Goal: Task Accomplishment & Management: Complete application form

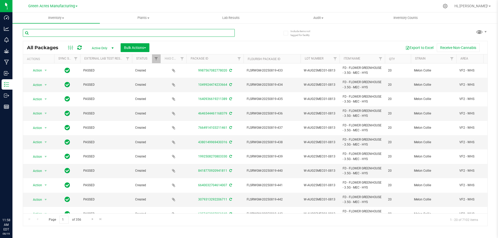
click at [88, 32] on input "text" at bounding box center [129, 33] width 212 height 8
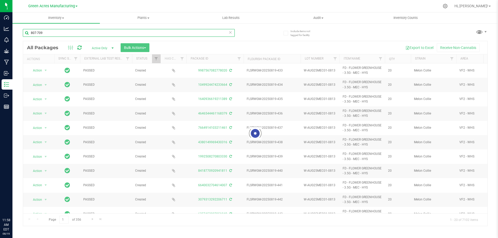
type input "807-709"
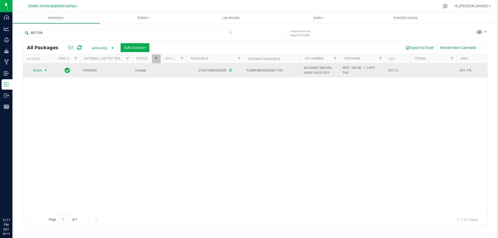
click at [42, 74] on span "Action" at bounding box center [35, 70] width 14 height 7
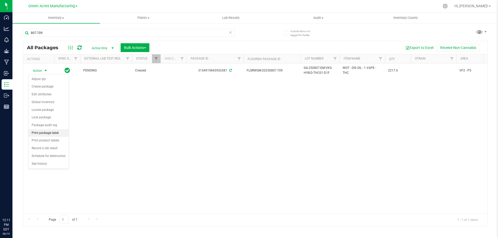
click at [49, 132] on li "Print package label" at bounding box center [49, 133] width 40 height 8
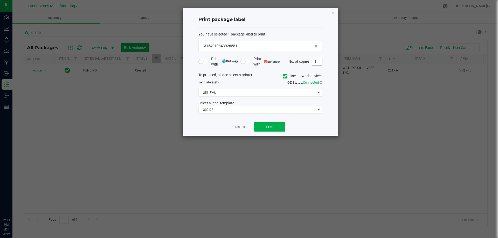
click at [315, 61] on input "1" at bounding box center [317, 61] width 10 height 7
type input "2"
click at [270, 124] on button "Print" at bounding box center [269, 126] width 31 height 9
click at [243, 127] on link "Dismiss" at bounding box center [240, 127] width 11 height 4
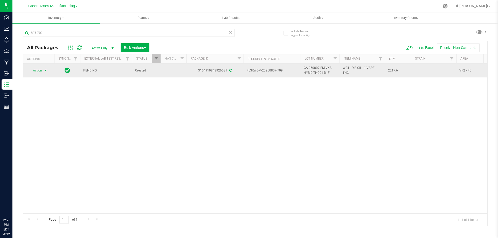
click at [315, 73] on span "GA-250807-EM-VKS-HYB-D-THC01-D1F" at bounding box center [319, 71] width 33 height 10
click at [315, 73] on input "GA-250807-EM-VKS-HYB-D-THC01-D1F" at bounding box center [318, 71] width 37 height 8
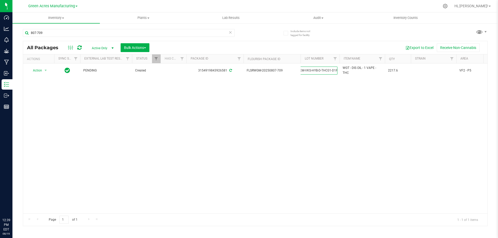
scroll to position [0, 0]
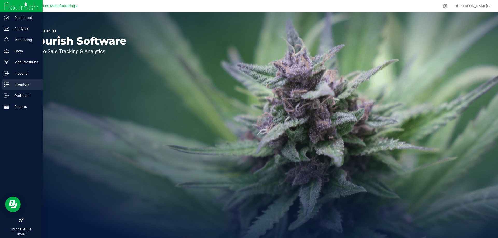
click at [18, 86] on p "Inventory" at bounding box center [24, 84] width 31 height 6
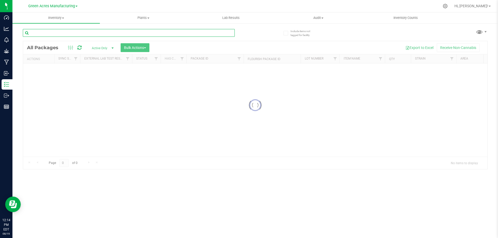
click at [174, 34] on input "text" at bounding box center [129, 33] width 212 height 8
type input "804-3152"
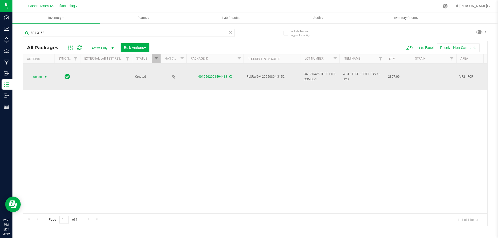
click at [44, 78] on span "select" at bounding box center [46, 77] width 4 height 4
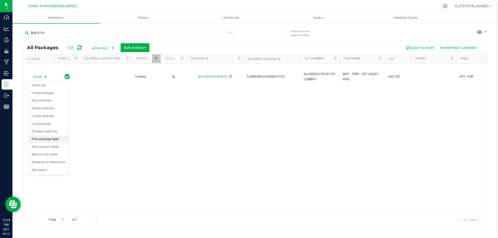
click at [46, 137] on li "Print package label" at bounding box center [49, 140] width 40 height 8
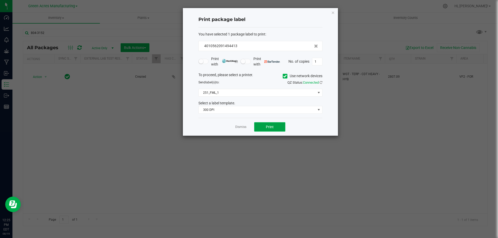
click at [264, 129] on button "Print" at bounding box center [269, 126] width 31 height 9
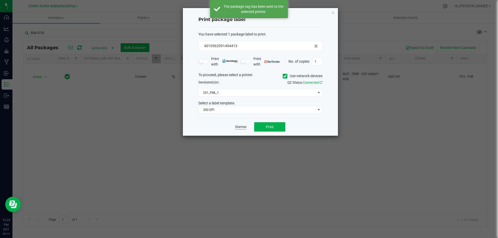
click at [240, 126] on link "Dismiss" at bounding box center [240, 127] width 11 height 4
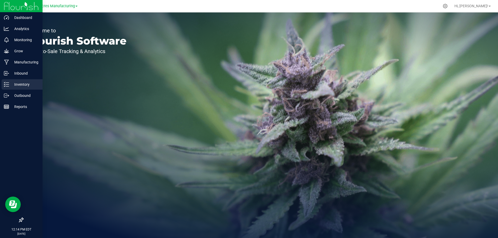
click at [10, 83] on p "Inventory" at bounding box center [24, 84] width 31 height 6
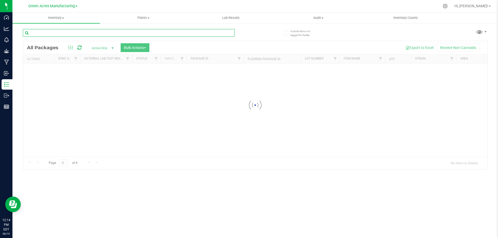
click at [117, 35] on input "text" at bounding box center [129, 33] width 212 height 8
type input "709-2080"
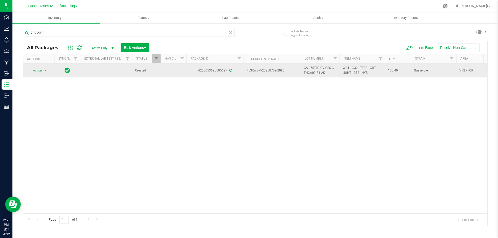
click at [41, 70] on span "Action" at bounding box center [35, 70] width 14 height 7
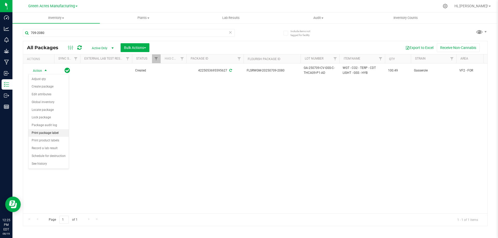
click at [42, 130] on li "Print package label" at bounding box center [49, 133] width 40 height 8
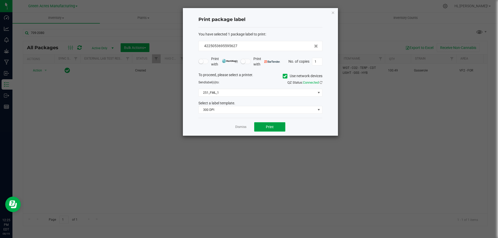
click at [263, 127] on button "Print" at bounding box center [269, 126] width 31 height 9
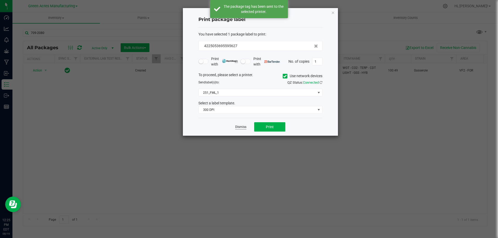
click at [240, 128] on link "Dismiss" at bounding box center [240, 127] width 11 height 4
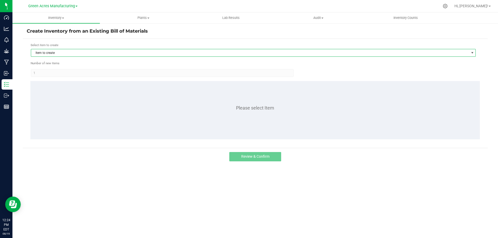
click at [71, 52] on span "Item to create" at bounding box center [249, 52] width 437 height 7
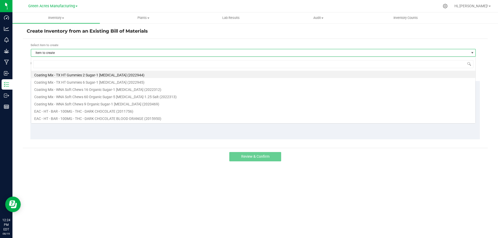
scroll to position [8, 444]
type input "trs"
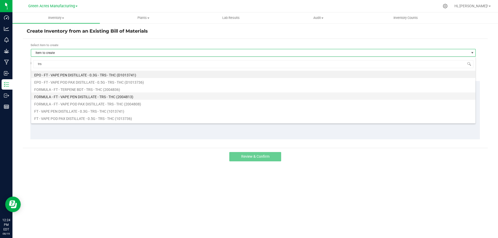
click at [113, 96] on li "FORMULA - FT - VAPE PEN DISTILLATE - TRS - THC (2004813)" at bounding box center [253, 96] width 444 height 7
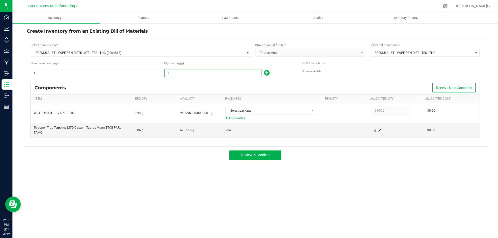
paste input "037.5"
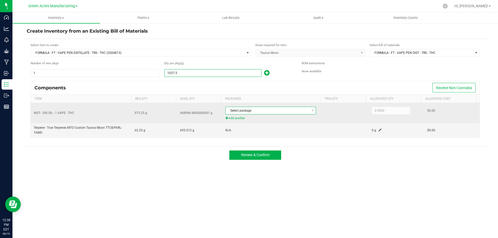
type input "1,037.5000"
click at [260, 110] on span "Select package" at bounding box center [266, 110] width 83 height 7
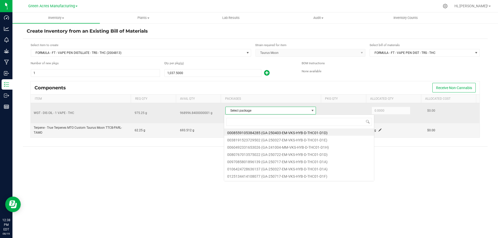
scroll to position [8, 89]
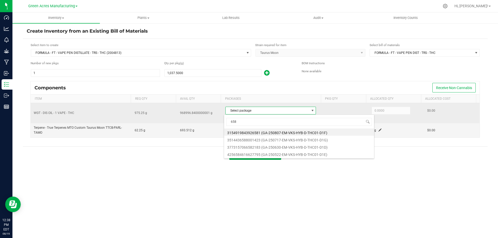
type input "6581"
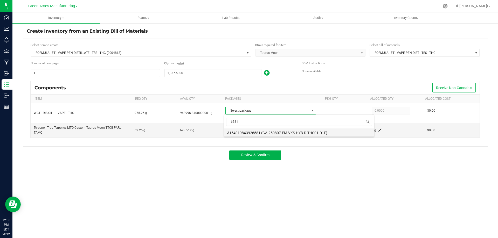
click at [266, 132] on li "3154919843926581 (GA-250807-EM-VKS-HYB-D-THC01-D1F)" at bounding box center [299, 132] width 150 height 7
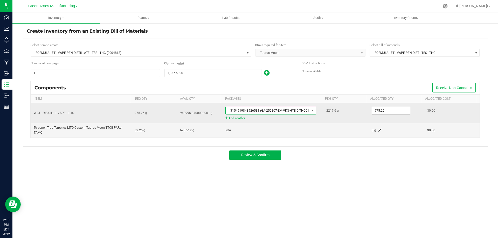
click at [385, 111] on input "975.25" at bounding box center [391, 110] width 38 height 7
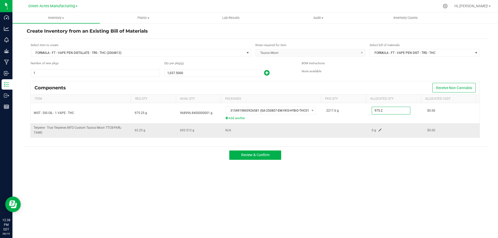
type input "975.2000"
click at [378, 129] on span at bounding box center [379, 130] width 3 height 3
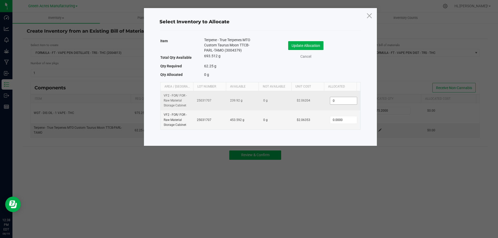
click at [344, 102] on input "0" at bounding box center [343, 100] width 26 height 7
type input "6"
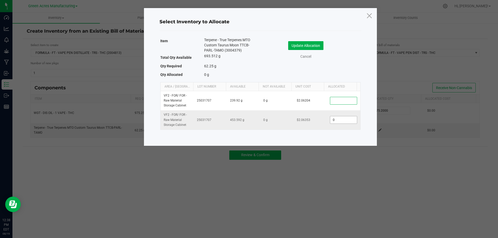
click at [338, 121] on input "0" at bounding box center [343, 119] width 26 height 7
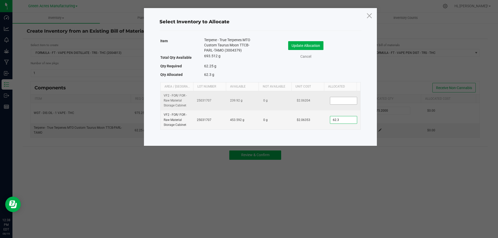
type input "62.3000"
click at [334, 99] on input at bounding box center [343, 100] width 26 height 7
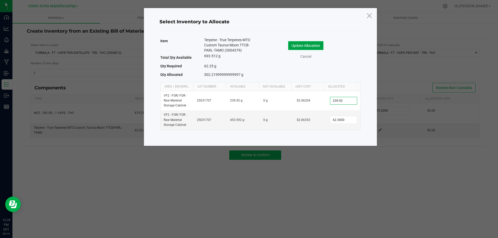
type input "239.9200"
click at [305, 46] on button "Update Allocation" at bounding box center [305, 45] width 35 height 9
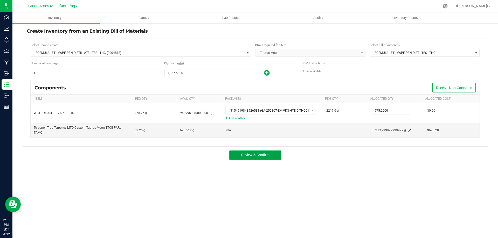
click at [254, 154] on span "Review & Confirm" at bounding box center [255, 155] width 28 height 4
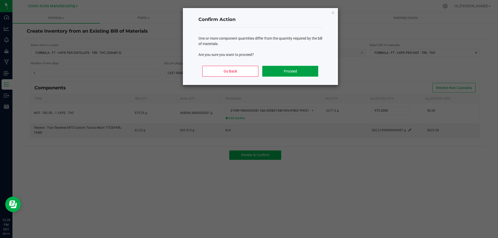
click at [288, 71] on button "Proceed" at bounding box center [290, 71] width 56 height 11
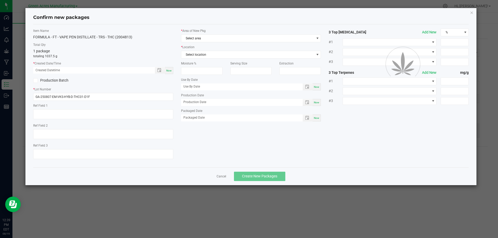
type textarea "D1F"
click at [169, 70] on span "Now" at bounding box center [168, 70] width 5 height 3
type input "08/19/2025 12:39 PM"
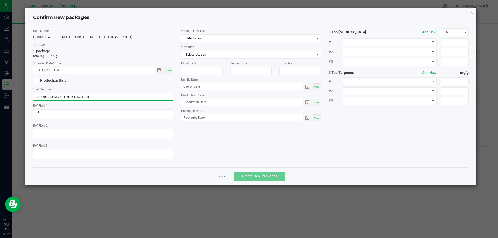
click at [95, 96] on input "GA-250807-EM-VKS-HYB-D-THC01-D1F" at bounding box center [103, 97] width 140 height 8
paste input "AUG25TRS02"
type input "AUG25TRS02"
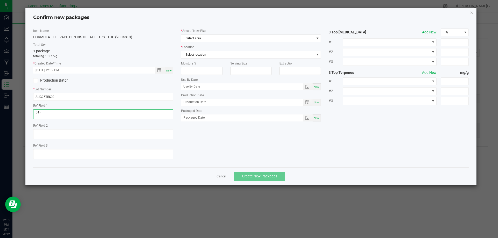
click at [57, 110] on textarea "D1F" at bounding box center [103, 114] width 140 height 10
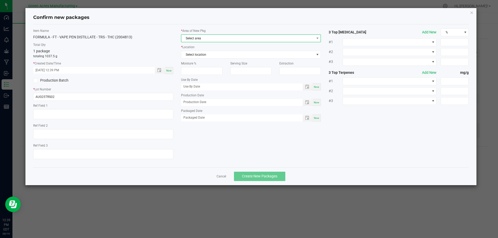
click at [200, 39] on span "Select area" at bounding box center [247, 38] width 133 height 7
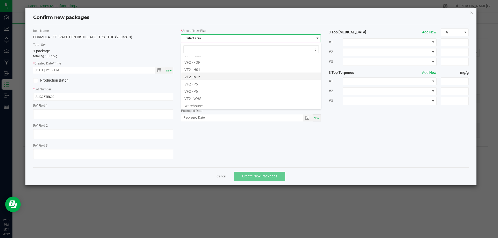
click at [208, 74] on li "VF2 - MIP" at bounding box center [250, 76] width 139 height 7
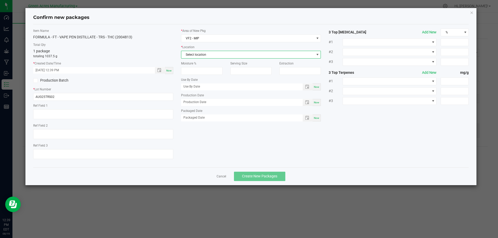
click at [216, 53] on span "Select location" at bounding box center [247, 54] width 133 height 7
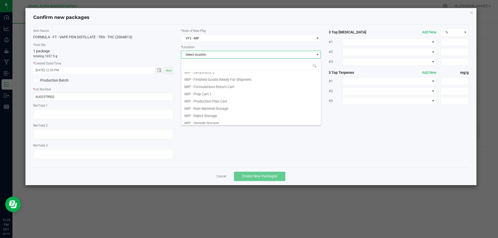
scroll to position [43, 0]
click at [225, 100] on li "MIP - Production Plan Cart" at bounding box center [250, 98] width 139 height 7
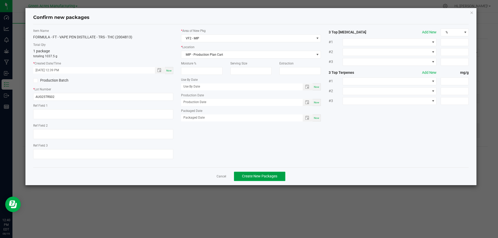
click at [260, 174] on span "Create New Packages" at bounding box center [259, 176] width 35 height 4
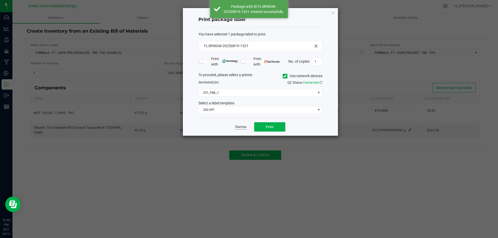
click at [239, 127] on link "Dismiss" at bounding box center [240, 127] width 11 height 4
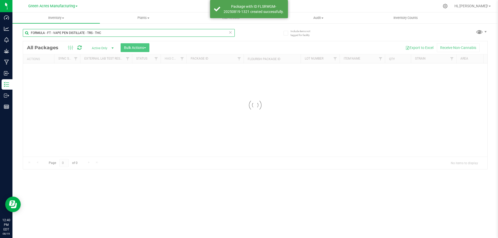
click at [105, 32] on input "FORMULA - FT - VAPE PEN DISTILLATE - TRS - THC" at bounding box center [129, 33] width 212 height 8
paste input "AUG25TRS02"
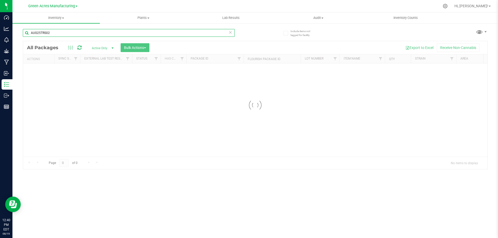
type input "AUG25TRS02"
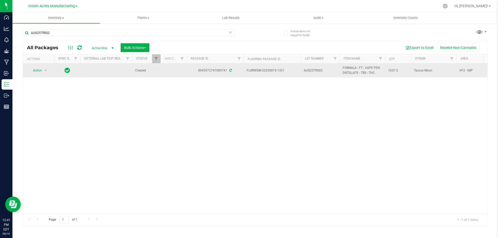
click at [311, 70] on span "AUG25TRS02" at bounding box center [319, 70] width 33 height 5
click at [315, 108] on div "Action Action Adjust qty Create package Edit attributes Global inventory Locate…" at bounding box center [255, 138] width 464 height 150
click at [201, 123] on div "Action Action Adjust qty Create package Edit attributes Global inventory Locate…" at bounding box center [255, 138] width 464 height 150
click at [45, 71] on span "select" at bounding box center [46, 70] width 4 height 4
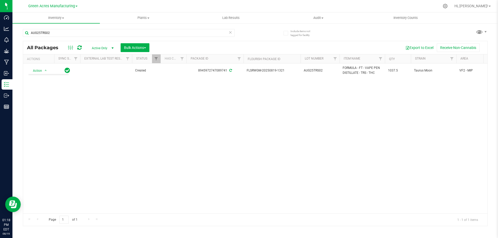
click at [185, 102] on div "Action Action Adjust qty Create package Edit attributes Global inventory Locate…" at bounding box center [255, 138] width 464 height 150
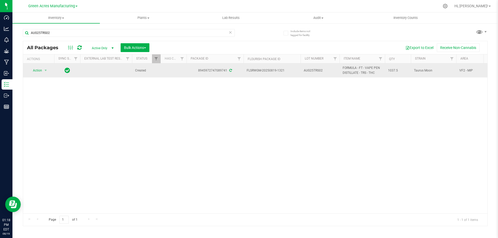
click at [258, 71] on span "FLSRWGM-20250819-1321" at bounding box center [271, 70] width 51 height 5
copy tr "FLSRWGM-20250819-1321"
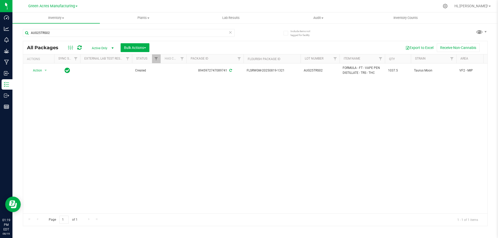
click at [309, 70] on span "AUG25TRS02" at bounding box center [319, 70] width 33 height 5
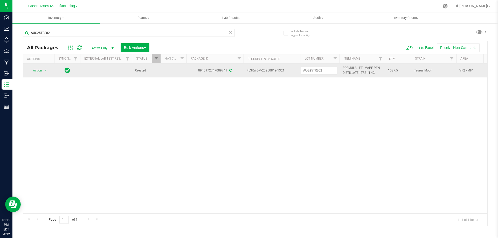
click at [392, 70] on span "1037.5" at bounding box center [398, 70] width 20 height 5
copy span "1037.5"
click at [45, 71] on span "select" at bounding box center [46, 70] width 4 height 4
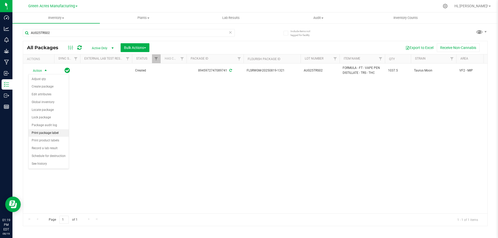
click at [50, 135] on li "Print package label" at bounding box center [49, 133] width 40 height 8
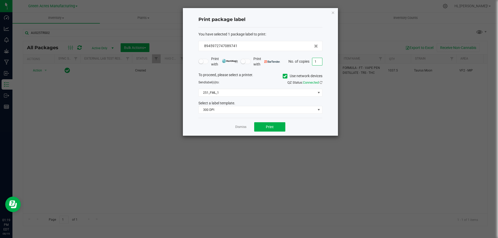
click at [315, 60] on input "1" at bounding box center [317, 61] width 10 height 7
type input "3"
click at [269, 127] on span "Print" at bounding box center [270, 127] width 8 height 4
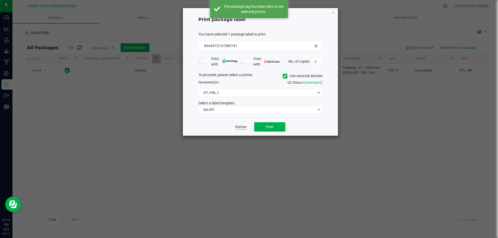
click at [239, 126] on link "Dismiss" at bounding box center [240, 127] width 11 height 4
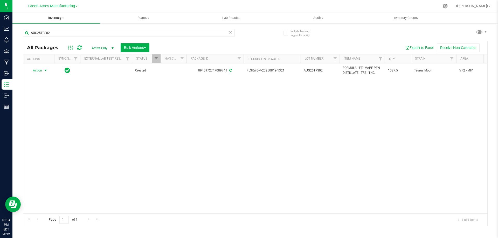
drag, startPoint x: 53, startPoint y: 17, endPoint x: 54, endPoint y: 21, distance: 4.3
click at [53, 17] on span "Inventory" at bounding box center [55, 18] width 87 height 5
click at [59, 63] on li "From bill of materials" at bounding box center [55, 62] width 87 height 6
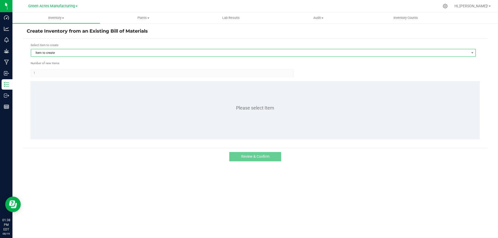
click at [93, 54] on span "Item to create" at bounding box center [249, 52] width 437 height 7
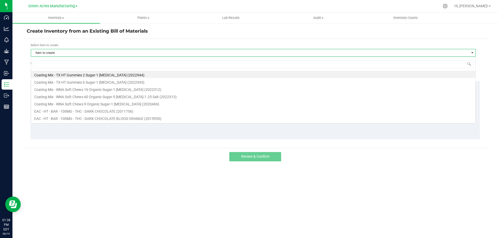
scroll to position [8, 444]
type input "gss"
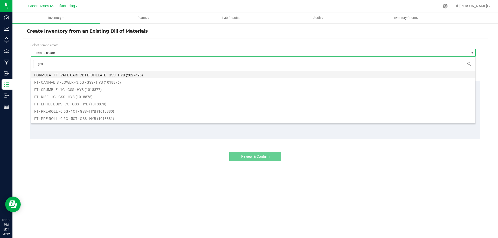
click at [96, 75] on li "FORMULA - FT - VAPE CART CDT DISTILLATE - GSS - HYB (2027496)" at bounding box center [253, 74] width 444 height 7
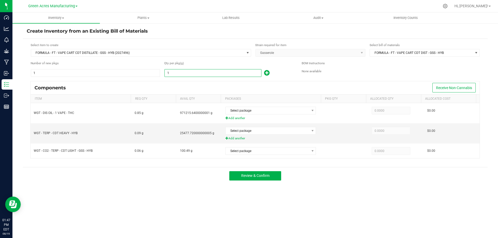
paste input "699.87"
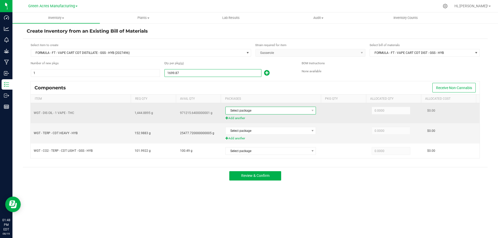
type input "1,699.8700"
click at [252, 111] on span "Select package" at bounding box center [266, 110] width 83 height 7
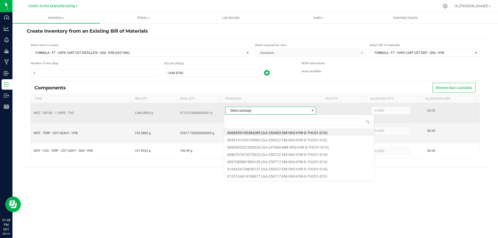
scroll to position [8, 89]
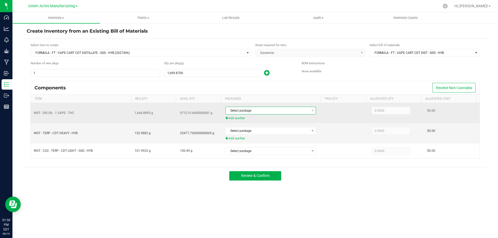
click at [262, 112] on span "Select package" at bounding box center [266, 110] width 83 height 7
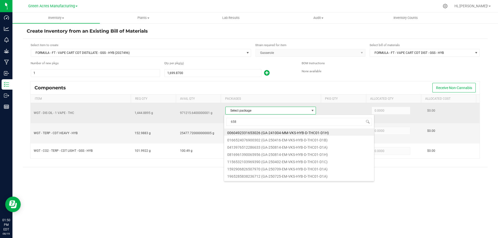
type input "6581"
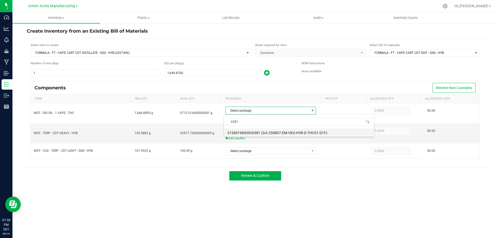
click at [305, 131] on li "3154919843926581 (GA-250807-EM-VKS-HYB-D-THC01-D1F)" at bounding box center [299, 132] width 150 height 7
type input "1,242.4000"
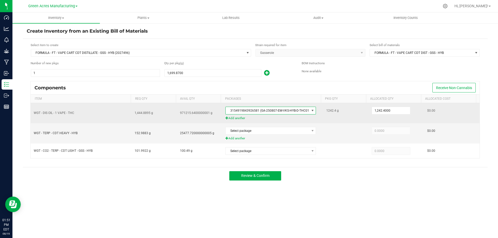
click at [235, 117] on span "Add another" at bounding box center [272, 118] width 95 height 5
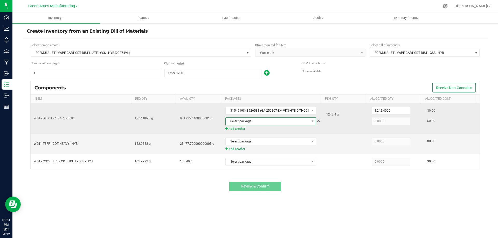
click at [254, 123] on span "Select package" at bounding box center [266, 121] width 83 height 7
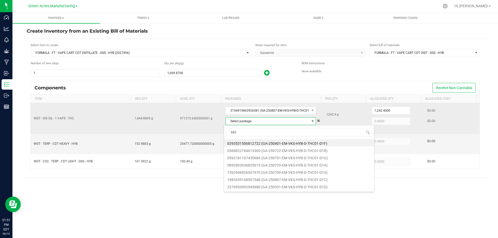
type input "6833"
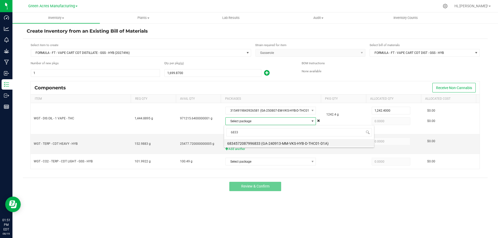
click at [291, 140] on li "6834572087996833 (GA-240913-MM-VKS-HYB-D-THC01-D1A)" at bounding box center [299, 142] width 150 height 7
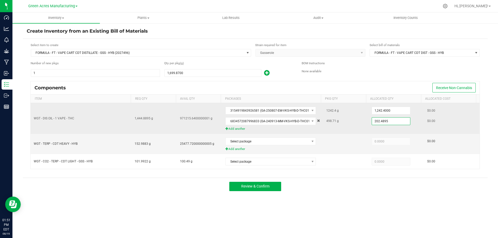
click at [381, 122] on input "202.4895" at bounding box center [391, 121] width 38 height 7
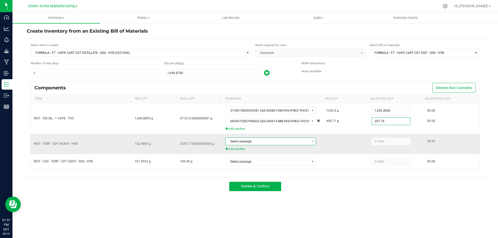
type input "207.7400"
click at [271, 138] on span "Select package" at bounding box center [270, 142] width 90 height 8
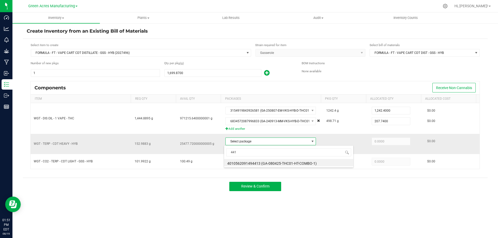
type input "4413"
click at [279, 163] on li "4010562091494413 (GA-080425-THC01-HT-COMBO-1)" at bounding box center [288, 162] width 129 height 7
type input "152.9883"
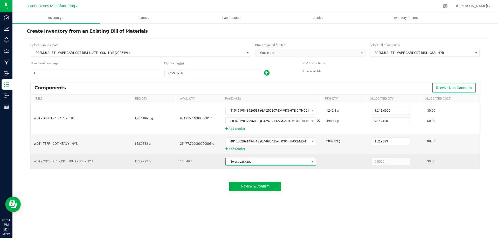
click at [272, 160] on span "Select package" at bounding box center [266, 161] width 83 height 7
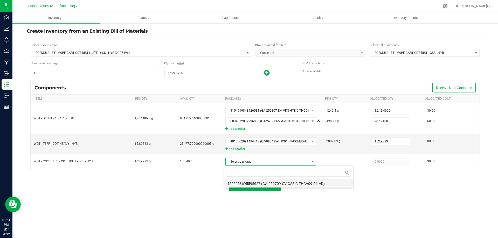
click at [276, 184] on li "4225053695595627 (GA-250709-CV-GSS-C-THCA09-P1-AD)" at bounding box center [288, 182] width 129 height 7
type input "100.4900"
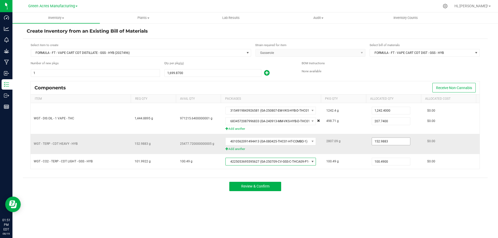
click at [383, 140] on input "152.9883" at bounding box center [391, 141] width 38 height 7
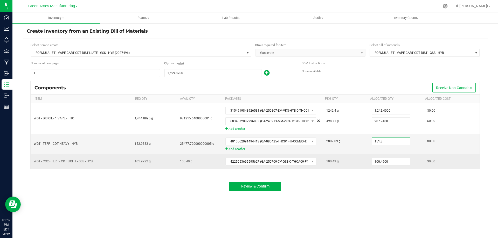
type input "151.3000"
drag, startPoint x: 361, startPoint y: 160, endPoint x: 326, endPoint y: 166, distance: 35.2
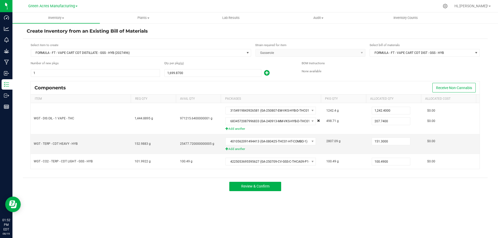
drag, startPoint x: 326, startPoint y: 166, endPoint x: 314, endPoint y: 182, distance: 20.7
click at [314, 182] on div "Review & Confirm" at bounding box center [255, 186] width 464 height 17
click at [253, 185] on span "Review & Confirm" at bounding box center [255, 186] width 28 height 4
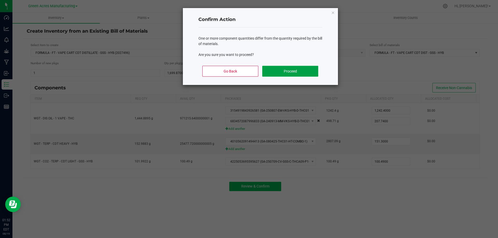
click at [280, 70] on button "Proceed" at bounding box center [290, 71] width 56 height 11
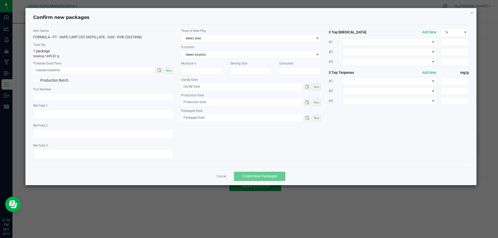
type textarea "D1F"
click at [171, 70] on span "Now" at bounding box center [168, 70] width 5 height 3
type input "08/19/2025 01:52 PM"
paste input "AUG25GSS01"
type input "AUG25GSS01"
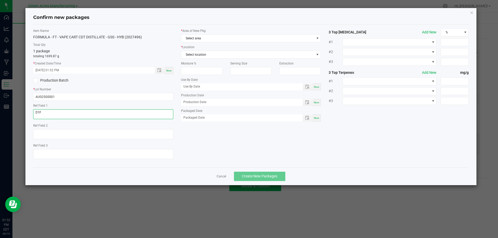
click at [57, 111] on textarea "D1F" at bounding box center [103, 114] width 140 height 10
click at [57, 112] on textarea "D1F" at bounding box center [103, 114] width 140 height 10
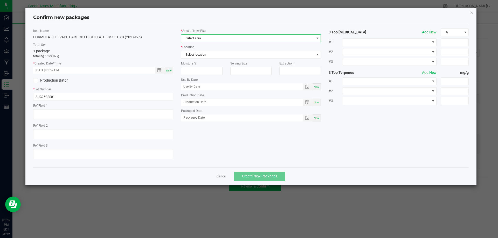
drag, startPoint x: 216, startPoint y: 38, endPoint x: 218, endPoint y: 40, distance: 3.0
click at [216, 38] on span "Select area" at bounding box center [247, 38] width 133 height 7
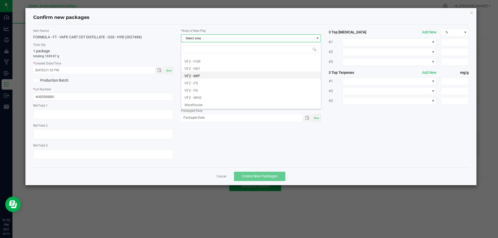
click at [205, 75] on li "VF2 - MIP" at bounding box center [250, 75] width 139 height 7
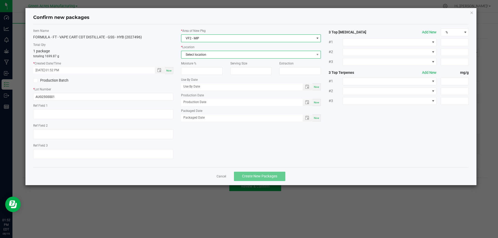
click at [216, 54] on span "Select location" at bounding box center [247, 54] width 133 height 7
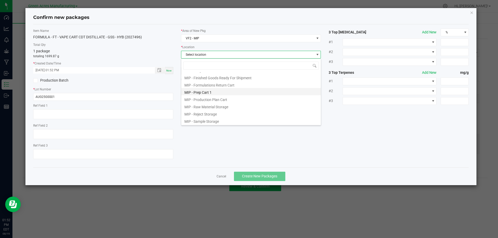
scroll to position [43, 0]
click at [222, 99] on li "MIP - Production Plan Cart" at bounding box center [250, 98] width 139 height 7
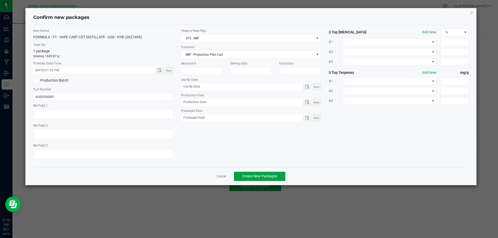
click at [254, 175] on span "Create New Packages" at bounding box center [259, 176] width 35 height 4
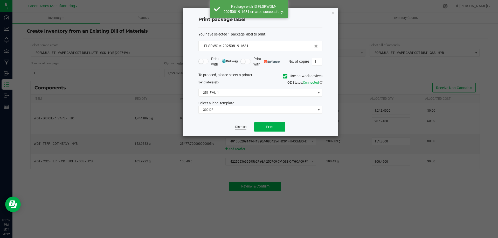
click at [243, 127] on link "Dismiss" at bounding box center [240, 127] width 11 height 4
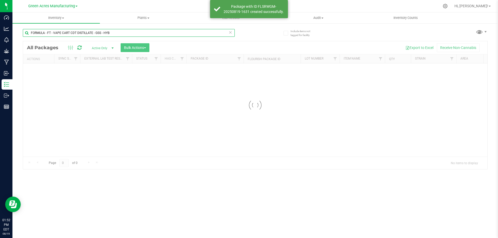
click at [119, 33] on input "FORMULA - FT - VAPE CART CDT DISTILLATE - GSS - HYB" at bounding box center [129, 33] width 212 height 8
paste input "AUG25GSS01"
type input "AUG25GSS01"
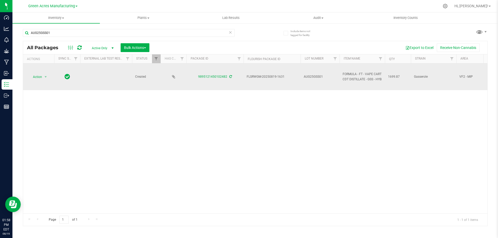
click at [261, 76] on span "FLSRWGM-20250819-1631" at bounding box center [271, 76] width 51 height 5
copy tr "FLSRWGM-20250819-1631"
click at [394, 76] on span "1699.87" at bounding box center [398, 76] width 20 height 5
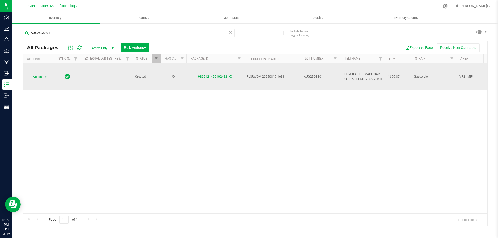
click at [394, 76] on span "1699.87" at bounding box center [398, 76] width 20 height 5
copy span "1699.87"
click at [44, 78] on span "select" at bounding box center [46, 77] width 4 height 4
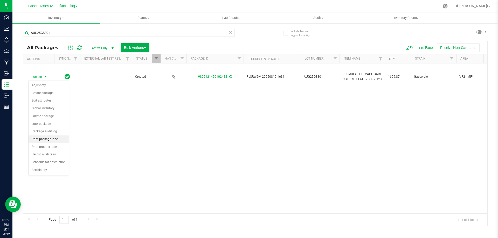
click at [52, 140] on li "Print package label" at bounding box center [49, 140] width 40 height 8
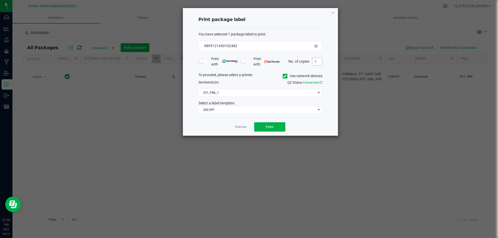
click at [316, 61] on input "1" at bounding box center [317, 61] width 10 height 7
type input "3"
click at [267, 128] on span "Print" at bounding box center [270, 127] width 8 height 4
click at [244, 127] on link "Dismiss" at bounding box center [240, 127] width 11 height 4
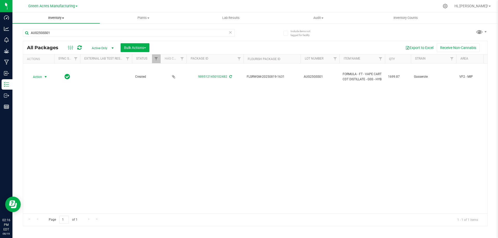
click at [55, 18] on span "Inventory" at bounding box center [55, 18] width 87 height 5
click at [60, 64] on li "From bill of materials" at bounding box center [55, 62] width 87 height 6
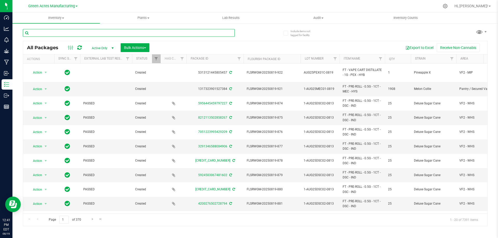
paste input "AUG25TRS02"
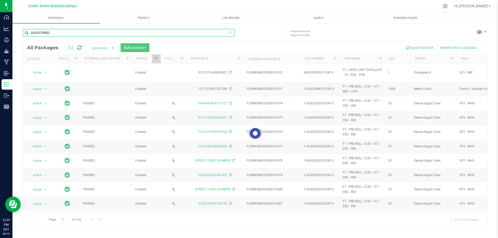
drag, startPoint x: 50, startPoint y: 32, endPoint x: 48, endPoint y: 35, distance: 2.8
click at [48, 35] on input "AUG25TRS02" at bounding box center [129, 33] width 212 height 8
click at [41, 33] on input "AUG25TRS0" at bounding box center [129, 33] width 212 height 8
drag, startPoint x: 40, startPoint y: 33, endPoint x: 43, endPoint y: 33, distance: 3.2
click at [40, 33] on input "AUG25TRS0" at bounding box center [129, 33] width 212 height 8
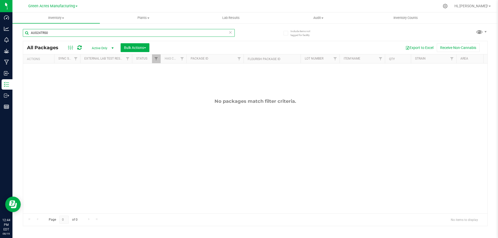
click at [119, 32] on input "AUG24TRS0" at bounding box center [129, 33] width 212 height 8
type input "AUG24TRS"
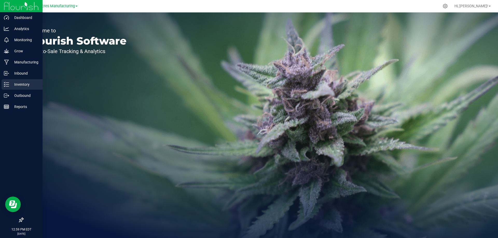
click at [10, 84] on p "Inventory" at bounding box center [24, 84] width 31 height 6
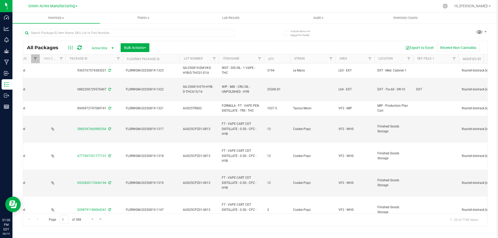
scroll to position [0, 178]
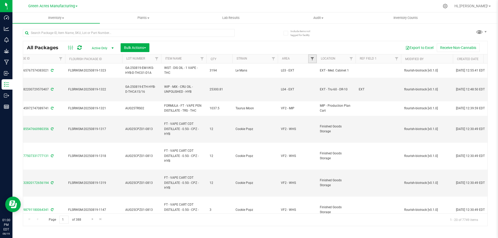
click at [312, 59] on span "Filter" at bounding box center [312, 59] width 4 height 4
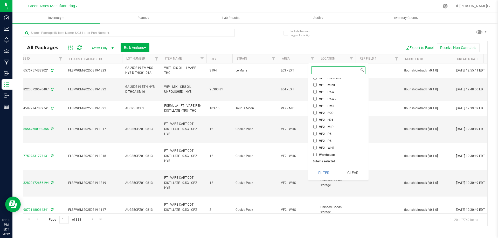
scroll to position [242, 0]
click at [314, 112] on input "VF2 - FOR" at bounding box center [314, 111] width 3 height 3
checkbox input "true"
click at [322, 173] on button "Filter" at bounding box center [323, 172] width 25 height 11
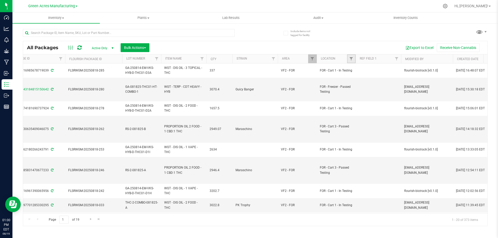
click at [351, 61] on link "Filter" at bounding box center [351, 58] width 9 height 9
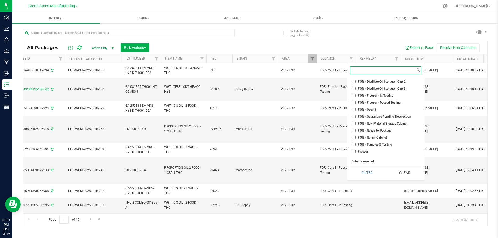
scroll to position [821, 0]
click at [353, 120] on input "FOR - Raw Material Storage Cabinet" at bounding box center [353, 120] width 3 height 3
checkbox input "true"
click at [365, 171] on button "Filter" at bounding box center [367, 172] width 34 height 11
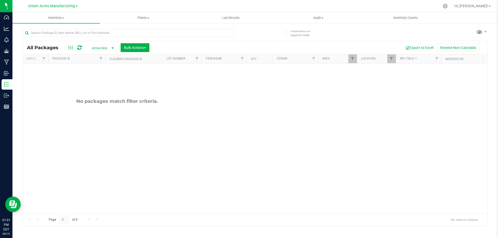
scroll to position [0, 139]
click at [390, 60] on span "Filter" at bounding box center [390, 59] width 4 height 4
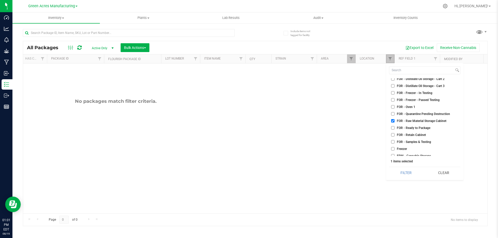
click at [391, 56] on link "Filter" at bounding box center [390, 58] width 9 height 9
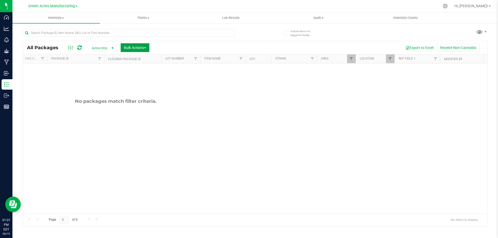
click at [136, 50] on button "Bulk Actions" at bounding box center [135, 47] width 29 height 9
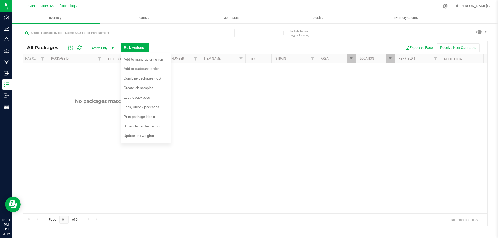
click at [106, 47] on span "Active Only" at bounding box center [101, 48] width 29 height 7
click at [261, 35] on div "All Packages Active Only Active Only Lab Samples Locked All External Internal B…" at bounding box center [255, 125] width 464 height 202
click at [261, 34] on div "All Packages Active Only Active Only Lab Samples Locked All External Internal B…" at bounding box center [255, 125] width 464 height 202
click at [235, 45] on div "Export to Excel Receive Non-Cannabis" at bounding box center [318, 47] width 330 height 9
click at [137, 48] on span "Bulk Actions" at bounding box center [135, 48] width 22 height 4
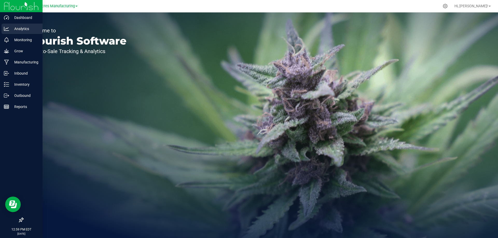
click at [16, 29] on p "Analytics" at bounding box center [24, 29] width 31 height 6
click at [9, 85] on p "Inventory" at bounding box center [24, 84] width 31 height 6
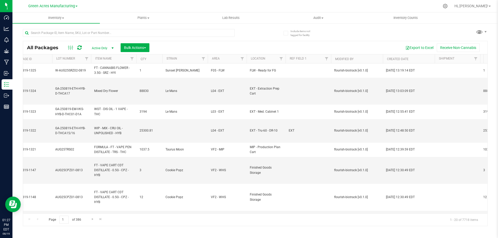
scroll to position [0, 255]
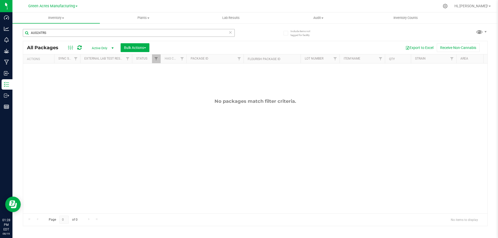
click at [134, 33] on input "AUG24TRS" at bounding box center [129, 33] width 212 height 8
type input "913-431"
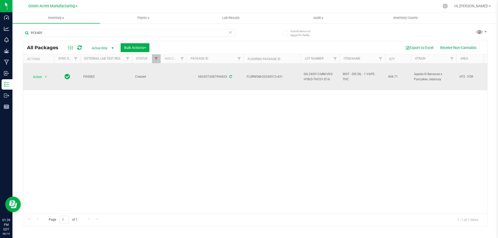
click at [310, 77] on span "GA-240913-MM-VKS-HYB-D-THC01-D1A" at bounding box center [319, 77] width 33 height 10
click at [310, 77] on input "GA-240913-MM-VKS-HYB-D-THC01-D1A" at bounding box center [318, 77] width 37 height 8
click at [148, 130] on div "Action Action Adjust qty Create package Edit attributes Global inventory Locate…" at bounding box center [255, 138] width 464 height 150
click at [45, 77] on span "select" at bounding box center [46, 77] width 4 height 4
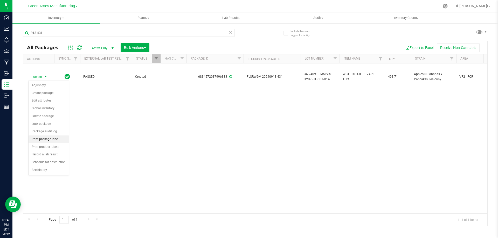
drag, startPoint x: 55, startPoint y: 148, endPoint x: 51, endPoint y: 137, distance: 11.6
click at [51, 137] on ul "Adjust qty Create package Edit attributes Global inventory Locate package Lock …" at bounding box center [49, 128] width 40 height 93
click at [51, 137] on li "Print package label" at bounding box center [49, 140] width 40 height 8
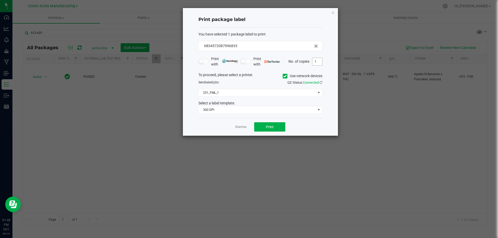
click at [313, 61] on input "1" at bounding box center [317, 61] width 10 height 7
type input "2"
click at [263, 127] on button "Print" at bounding box center [269, 126] width 31 height 9
click at [241, 126] on link "Dismiss" at bounding box center [240, 127] width 11 height 4
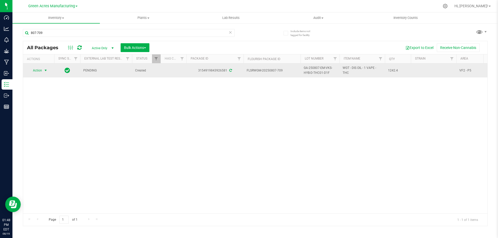
click at [45, 71] on span "select" at bounding box center [46, 70] width 4 height 4
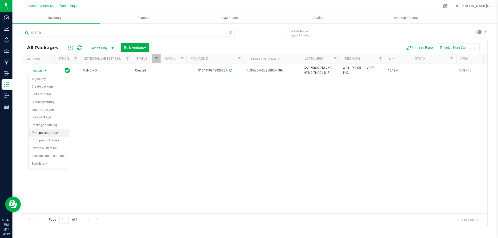
click at [50, 134] on li "Print package label" at bounding box center [49, 133] width 40 height 8
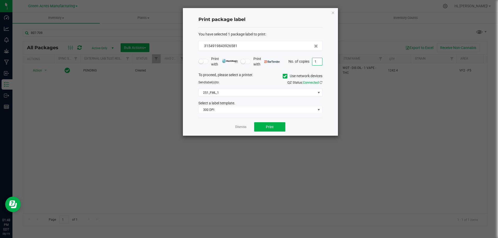
click at [313, 63] on input "1" at bounding box center [317, 61] width 10 height 7
type input "2"
click at [261, 124] on button "Print" at bounding box center [269, 126] width 31 height 9
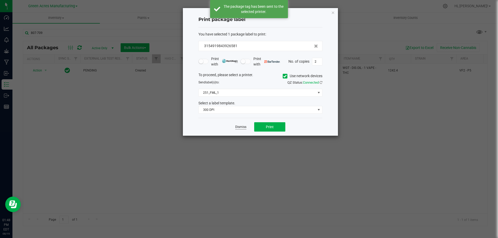
click at [242, 126] on link "Dismiss" at bounding box center [240, 127] width 11 height 4
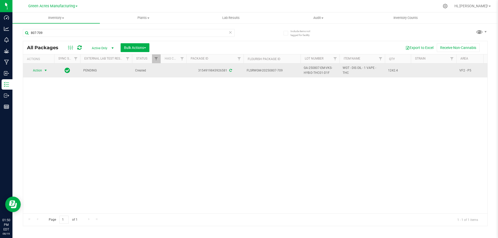
click at [316, 69] on span "GA-250807-EM-VKS-HYB-D-THC01-D1F" at bounding box center [319, 71] width 33 height 10
click at [316, 69] on input "GA-250807-EM-VKS-HYB-D-THC01-D1F" at bounding box center [318, 71] width 37 height 8
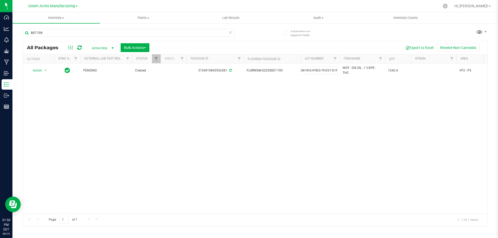
click at [337, 105] on div "Action Action Adjust qty Create package Edit attributes Global inventory Locate…" at bounding box center [255, 138] width 464 height 150
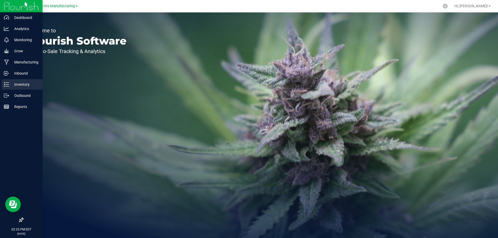
click at [6, 84] on icon at bounding box center [6, 84] width 5 height 5
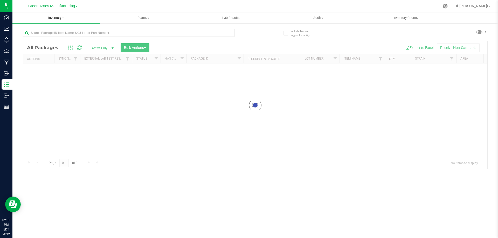
click at [56, 18] on span "Inventory" at bounding box center [55, 18] width 87 height 5
click at [55, 34] on li "All inventory" at bounding box center [55, 37] width 87 height 6
click at [59, 17] on span "Inventory" at bounding box center [55, 18] width 87 height 5
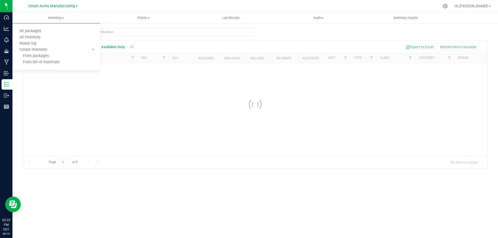
click at [285, 35] on div at bounding box center [255, 34] width 464 height 12
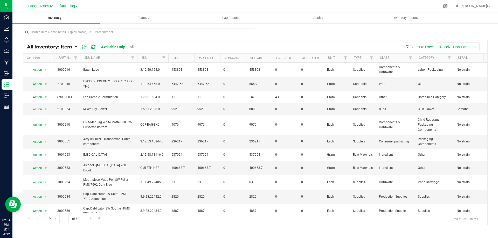
click at [62, 18] on span "Inventory" at bounding box center [55, 18] width 87 height 5
click at [205, 43] on div "Export to Excel Receive Non-Cannabis" at bounding box center [312, 47] width 342 height 9
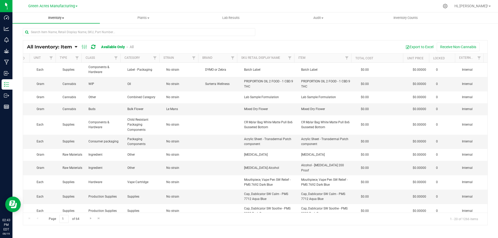
click at [58, 17] on span "Inventory" at bounding box center [55, 18] width 87 height 5
click at [295, 39] on div at bounding box center [255, 34] width 464 height 12
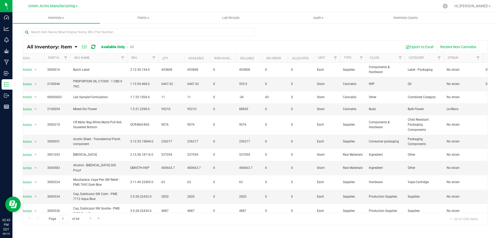
scroll to position [0, 19]
